Goal: Check status: Check status

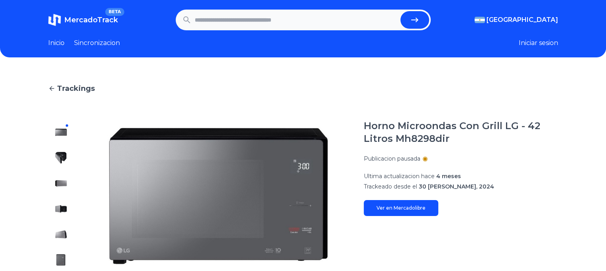
click at [291, 19] on input "text" at bounding box center [296, 20] width 203 height 18
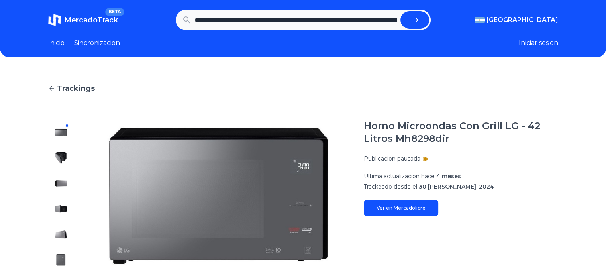
click at [420, 19] on icon "submit" at bounding box center [415, 20] width 10 height 10
type input "**********"
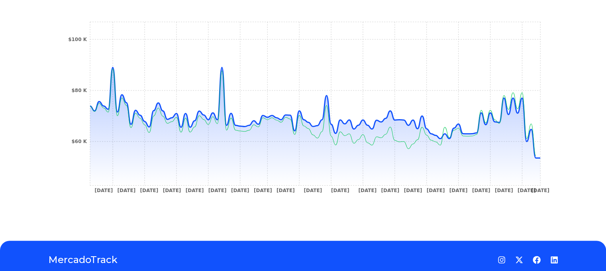
scroll to position [280, 0]
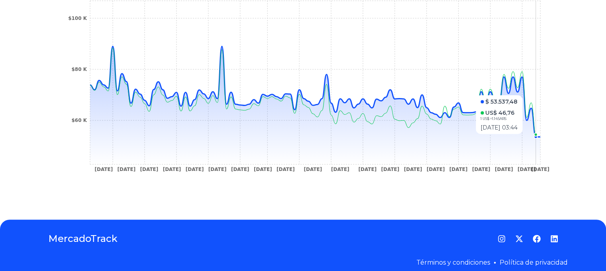
click at [541, 138] on icon at bounding box center [315, 105] width 450 height 118
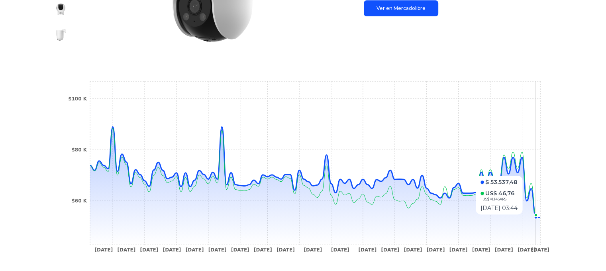
scroll to position [199, 6]
